Goal: Information Seeking & Learning: Learn about a topic

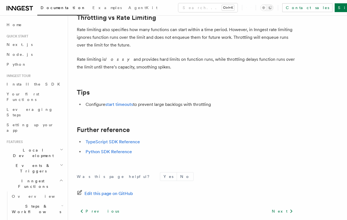
scroll to position [603, 0]
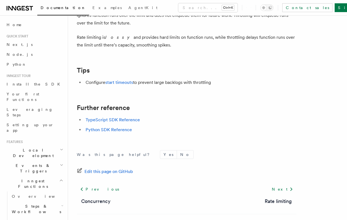
scroll to position [659, 0]
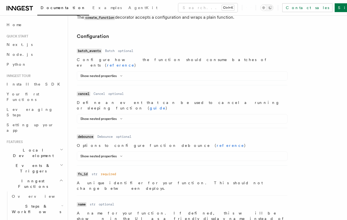
scroll to position [162, 0]
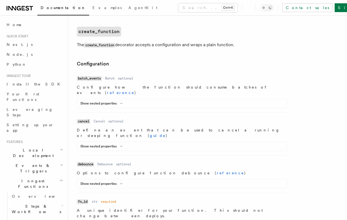
scroll to position [128, 0]
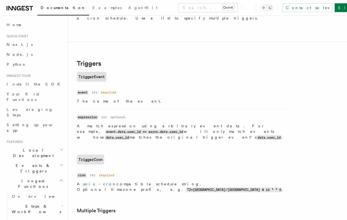
scroll to position [690, 0]
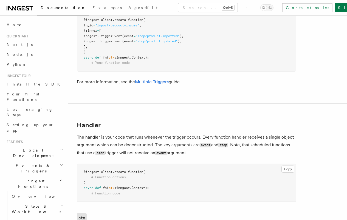
scroll to position [897, 0]
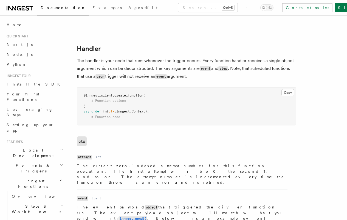
scroll to position [988, 0]
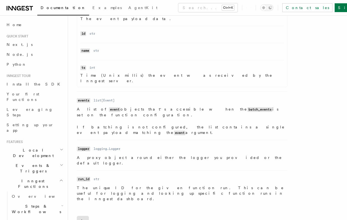
scroll to position [1253, 0]
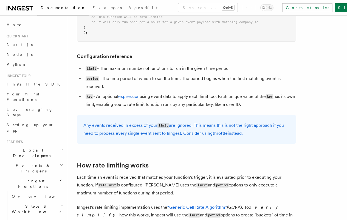
scroll to position [227, 0]
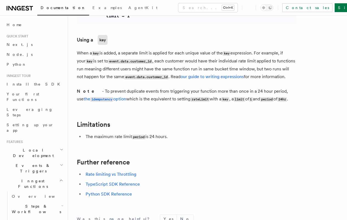
scroll to position [893, 0]
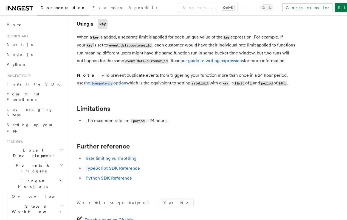
scroll to position [893, 0]
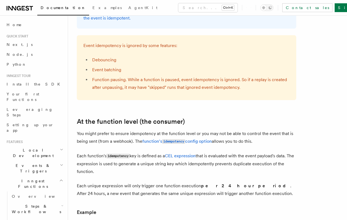
scroll to position [640, 0]
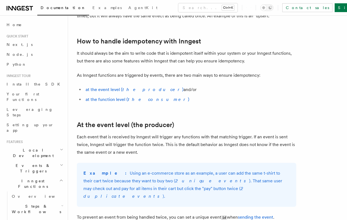
scroll to position [117, 0]
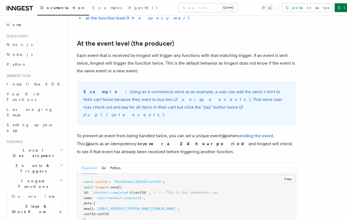
scroll to position [201, 0]
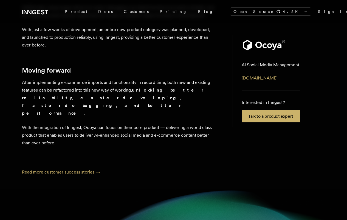
scroll to position [471, 0]
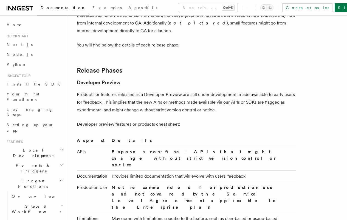
scroll to position [307, 0]
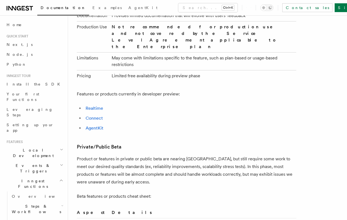
scroll to position [518, 0]
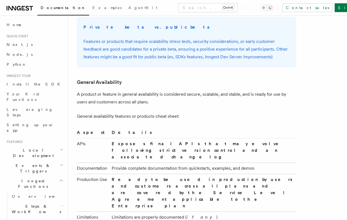
scroll to position [764, 0]
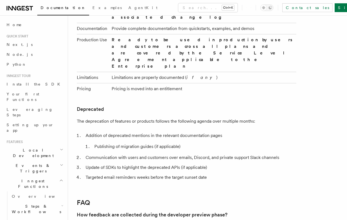
scroll to position [904, 0]
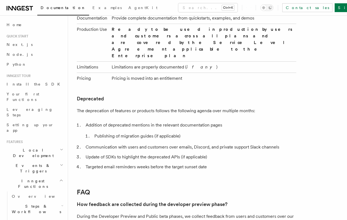
scroll to position [1005, 0]
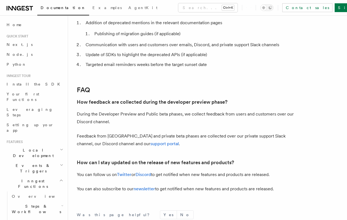
scroll to position [1017, 0]
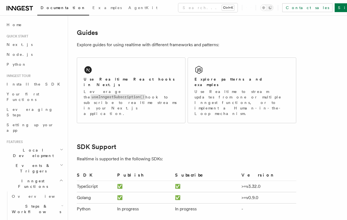
scroll to position [1347, 0]
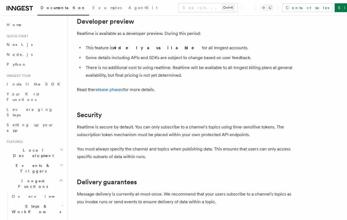
scroll to position [1493, 0]
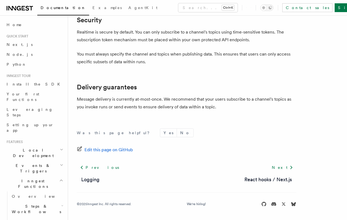
scroll to position [1596, 0]
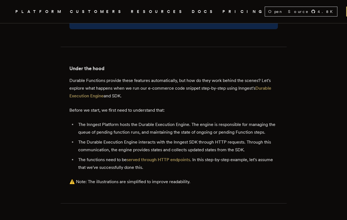
scroll to position [1704, 0]
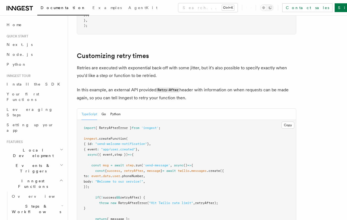
scroll to position [732, 0]
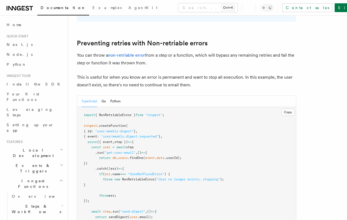
scroll to position [513, 0]
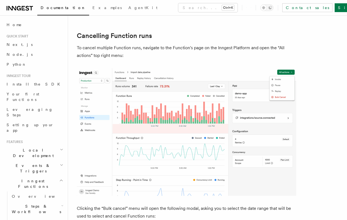
scroll to position [71, 0]
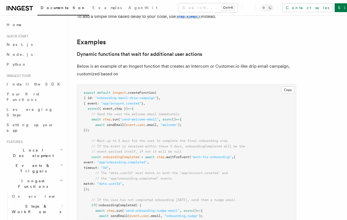
scroll to position [240, 0]
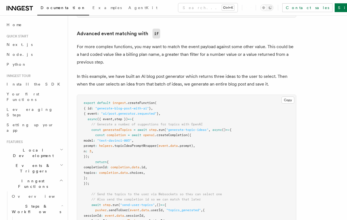
scroll to position [485, 0]
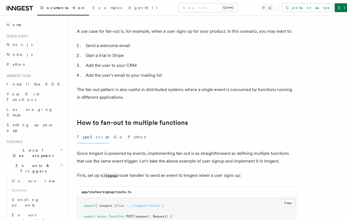
scroll to position [279, 0]
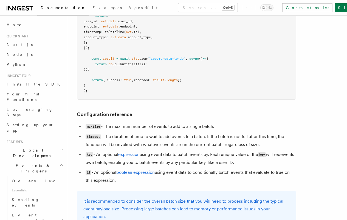
scroll to position [306, 0]
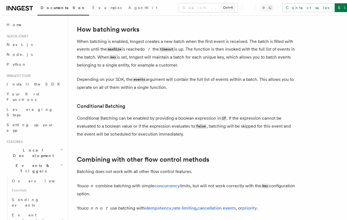
scroll to position [470, 0]
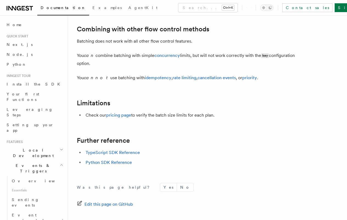
scroll to position [599, 0]
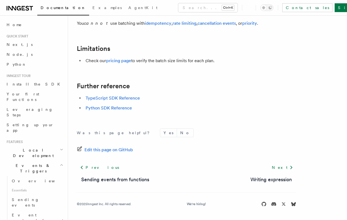
scroll to position [655, 0]
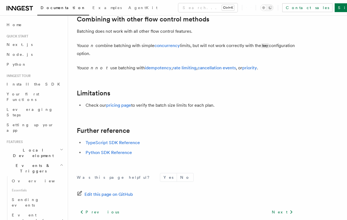
scroll to position [655, 0]
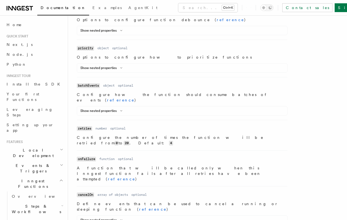
scroll to position [489, 0]
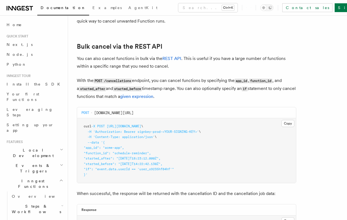
scroll to position [102, 0]
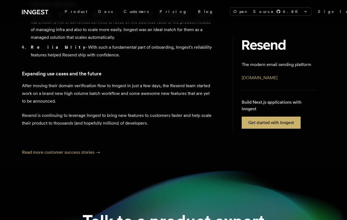
scroll to position [486, 0]
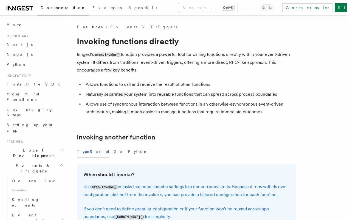
scroll to position [107, 0]
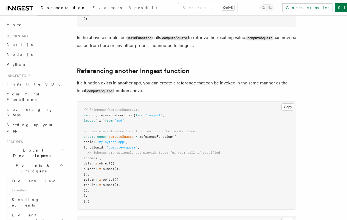
scroll to position [388, 0]
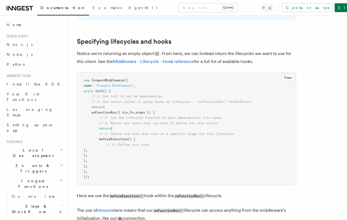
scroll to position [450, 0]
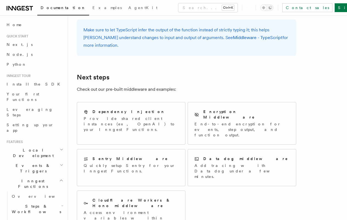
scroll to position [1141, 0]
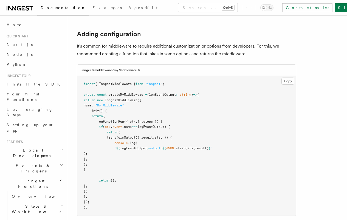
scroll to position [846, 0]
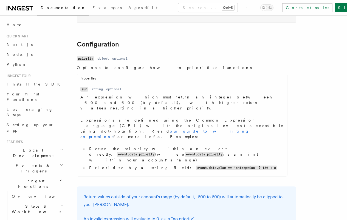
scroll to position [162, 0]
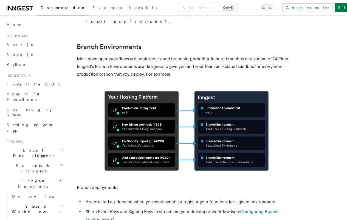
scroll to position [206, 0]
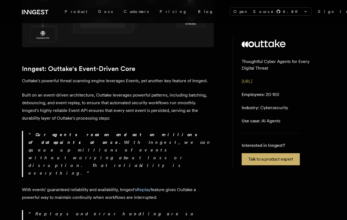
scroll to position [911, 0]
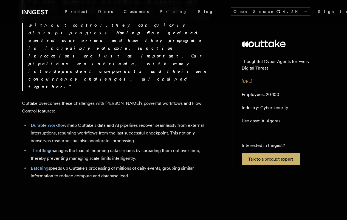
scroll to position [708, 0]
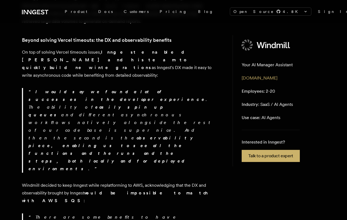
scroll to position [267, 0]
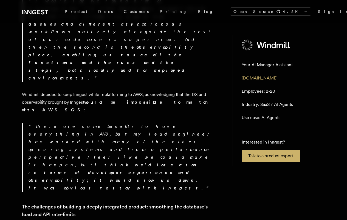
scroll to position [416, 0]
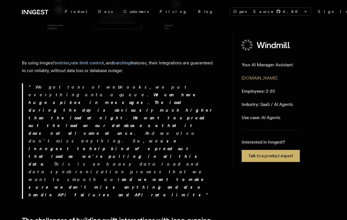
scroll to position [688, 0]
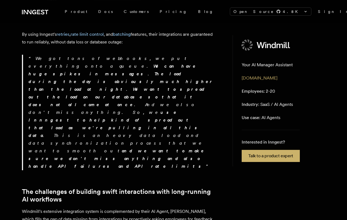
scroll to position [734, 0]
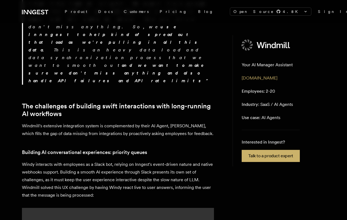
scroll to position [962, 0]
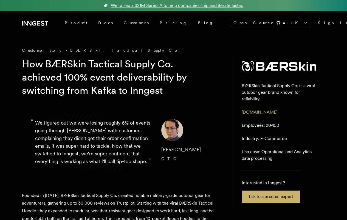
scroll to position [229, 0]
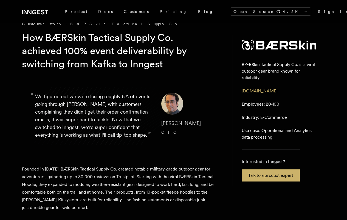
scroll to position [646, 0]
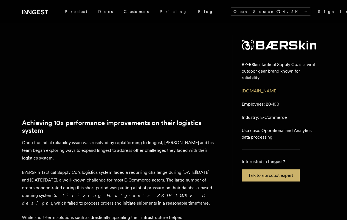
scroll to position [922, 0]
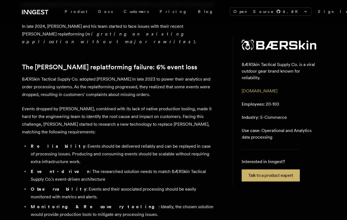
scroll to position [382, 0]
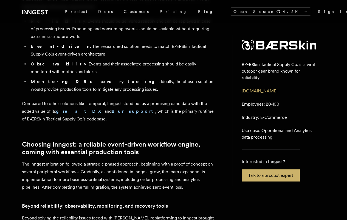
scroll to position [584, 0]
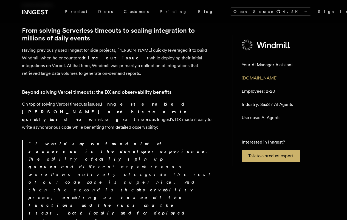
scroll to position [206, 0]
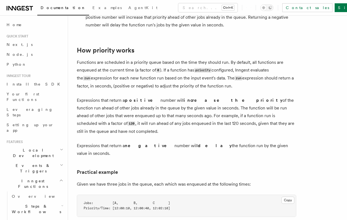
scroll to position [280, 0]
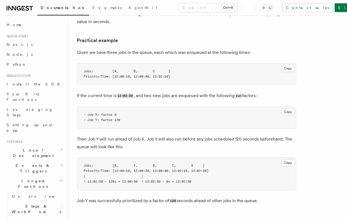
scroll to position [402, 0]
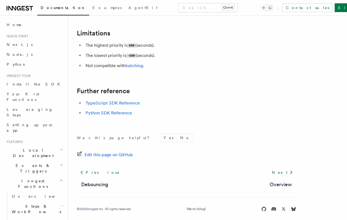
scroll to position [640, 0]
